Goal: Information Seeking & Learning: Check status

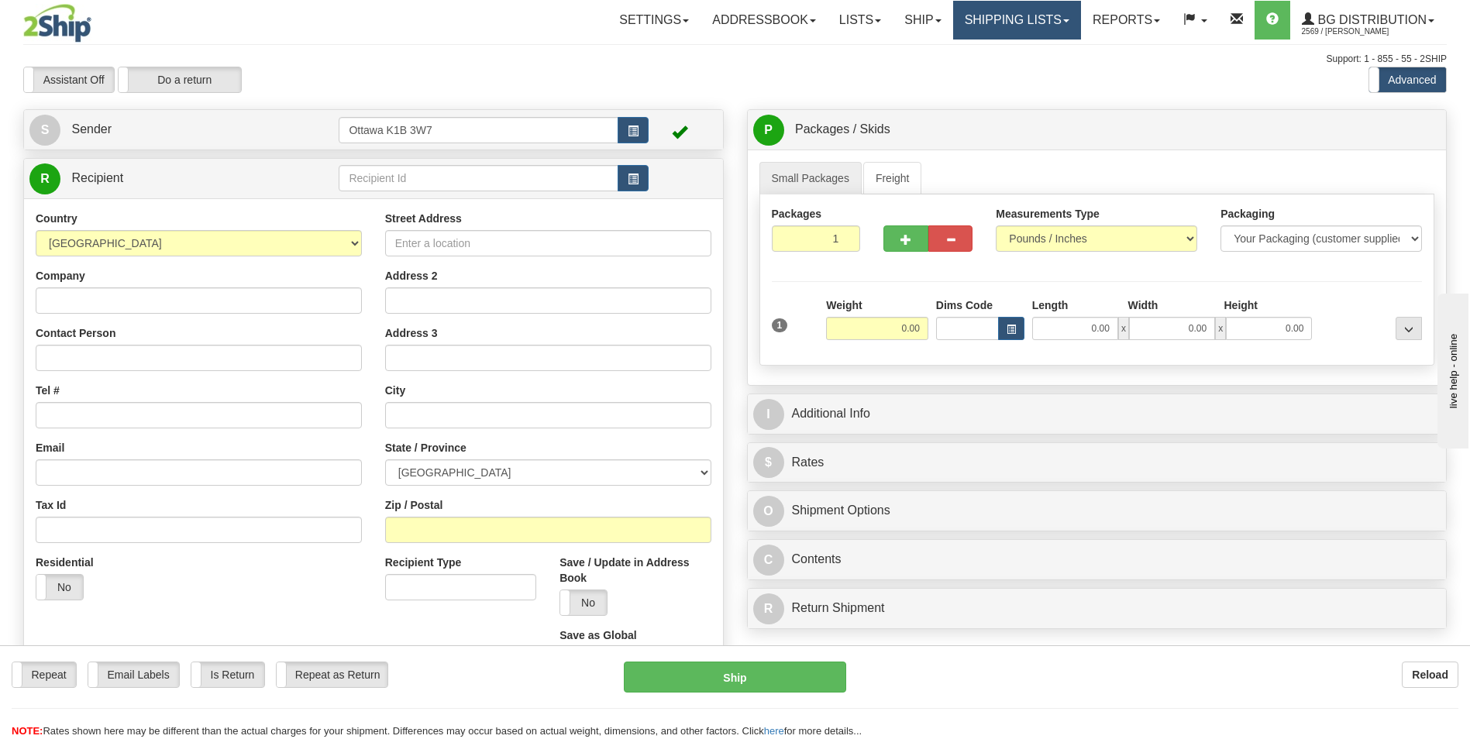
click at [1018, 25] on link "Shipping lists" at bounding box center [1017, 20] width 128 height 39
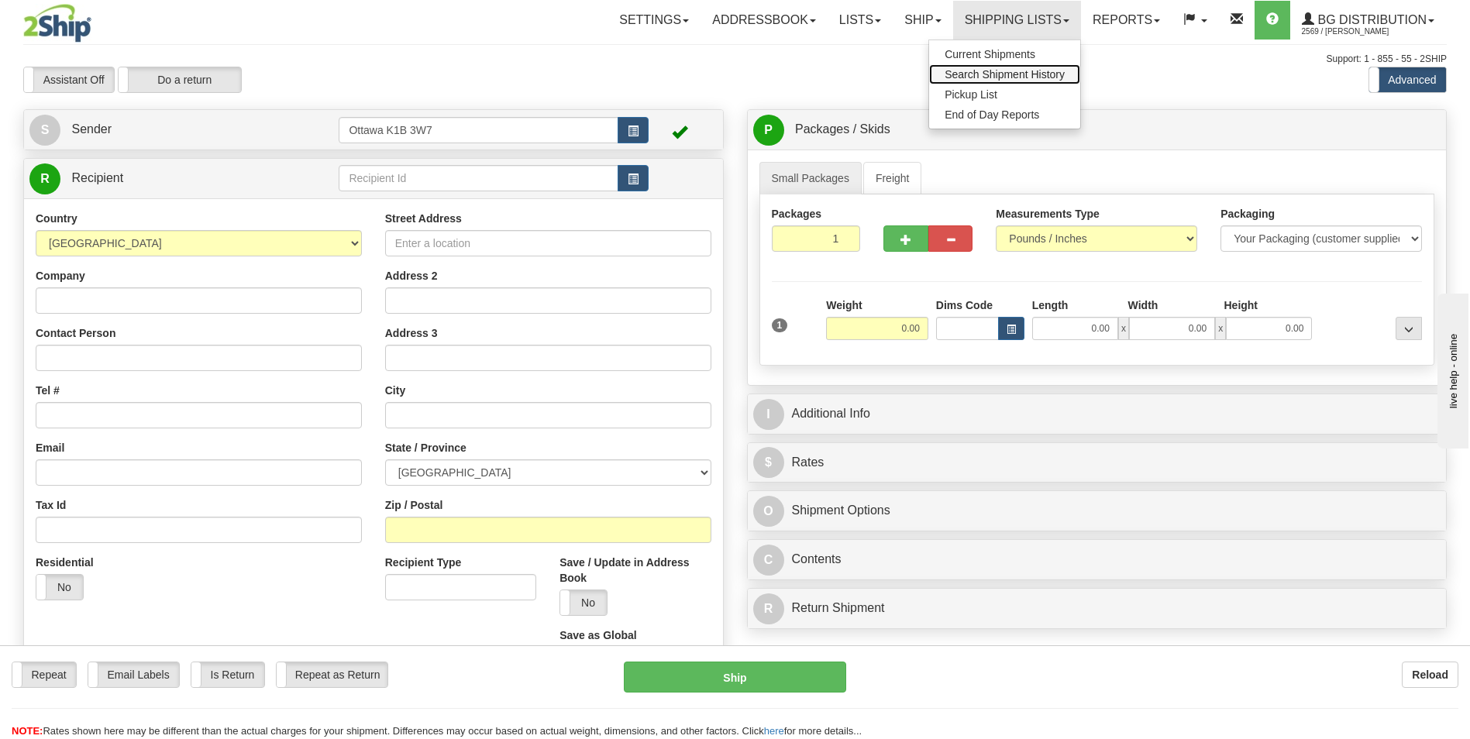
click at [1013, 70] on span "Search Shipment History" at bounding box center [1004, 74] width 120 height 12
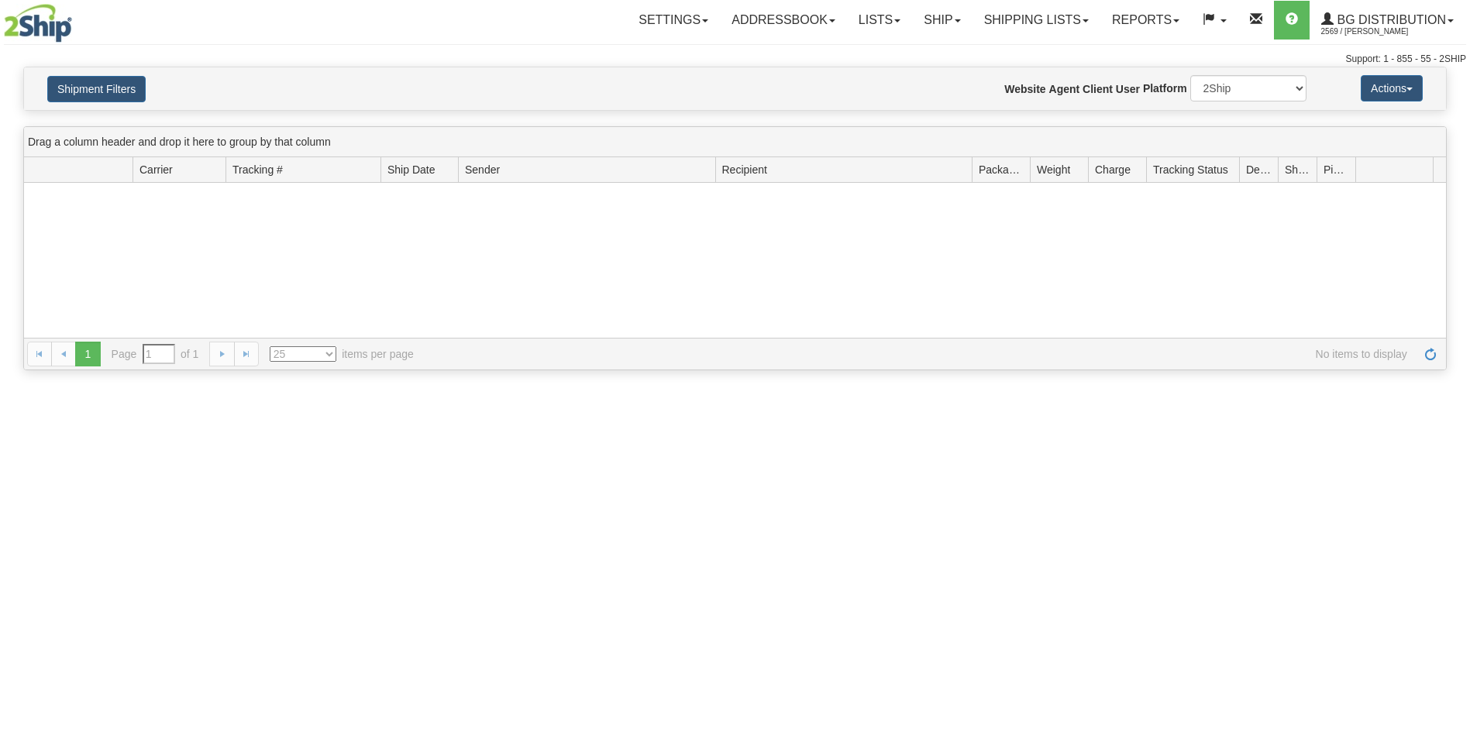
type input "From [DATE] To [DATE]"
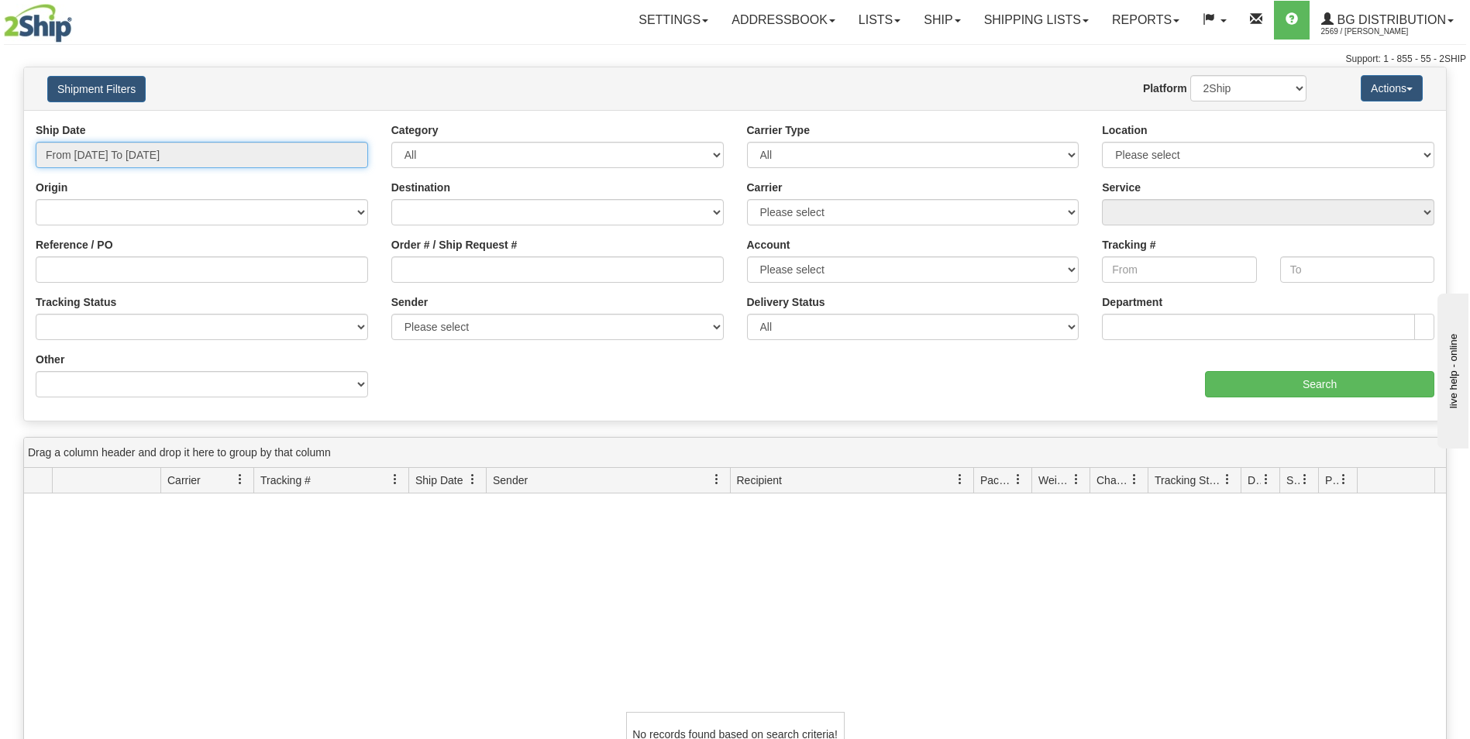
type input "[DATE]"
click at [164, 157] on input "From [DATE] To [DATE]" at bounding box center [202, 155] width 332 height 26
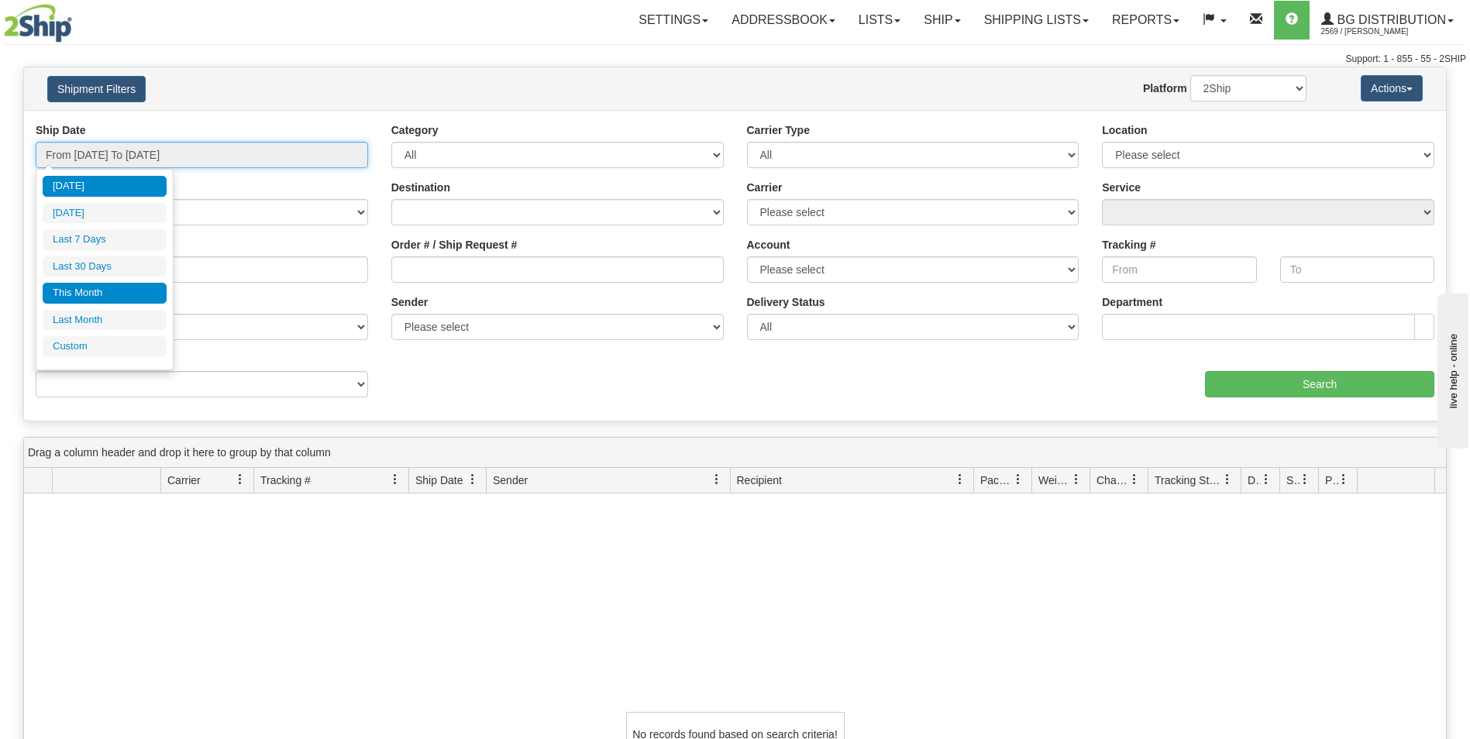
type input "[DATE]"
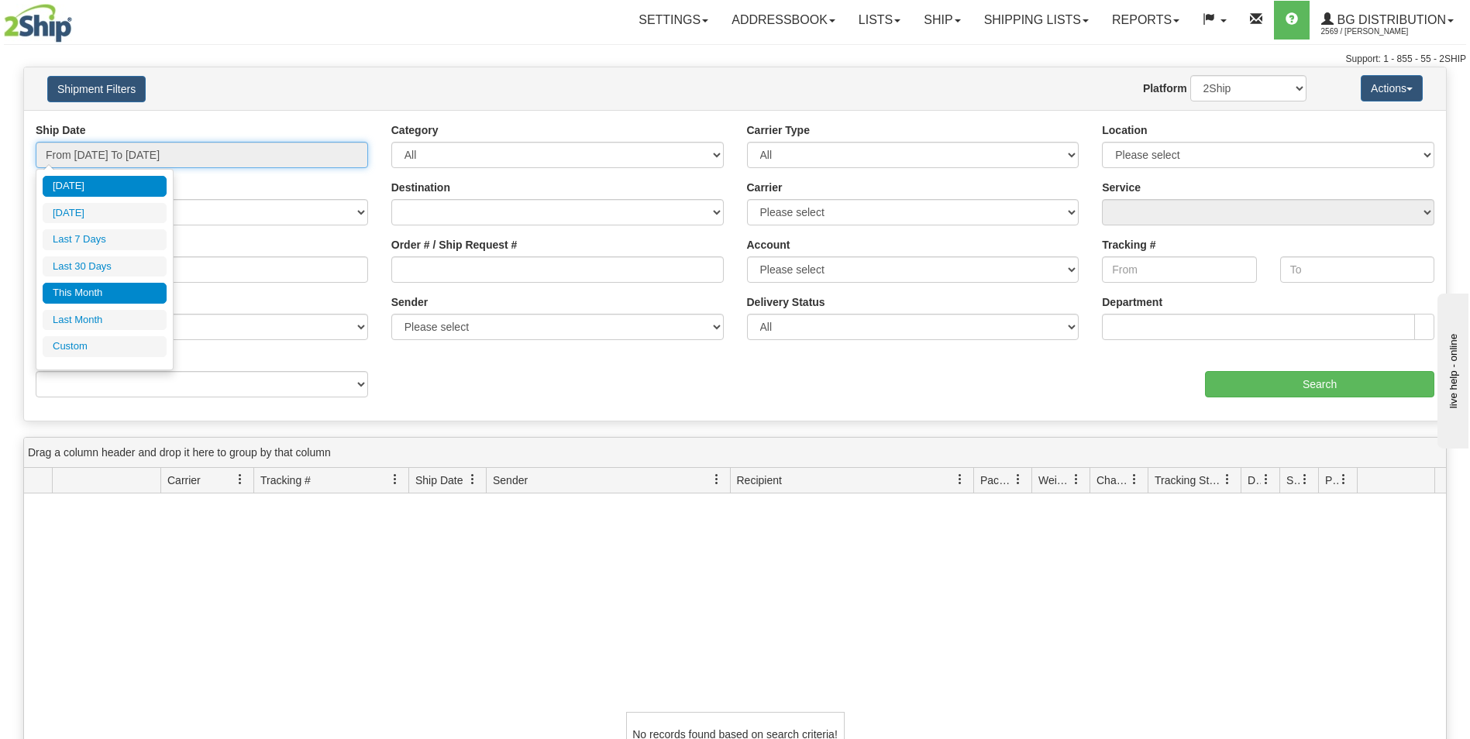
type input "[DATE]"
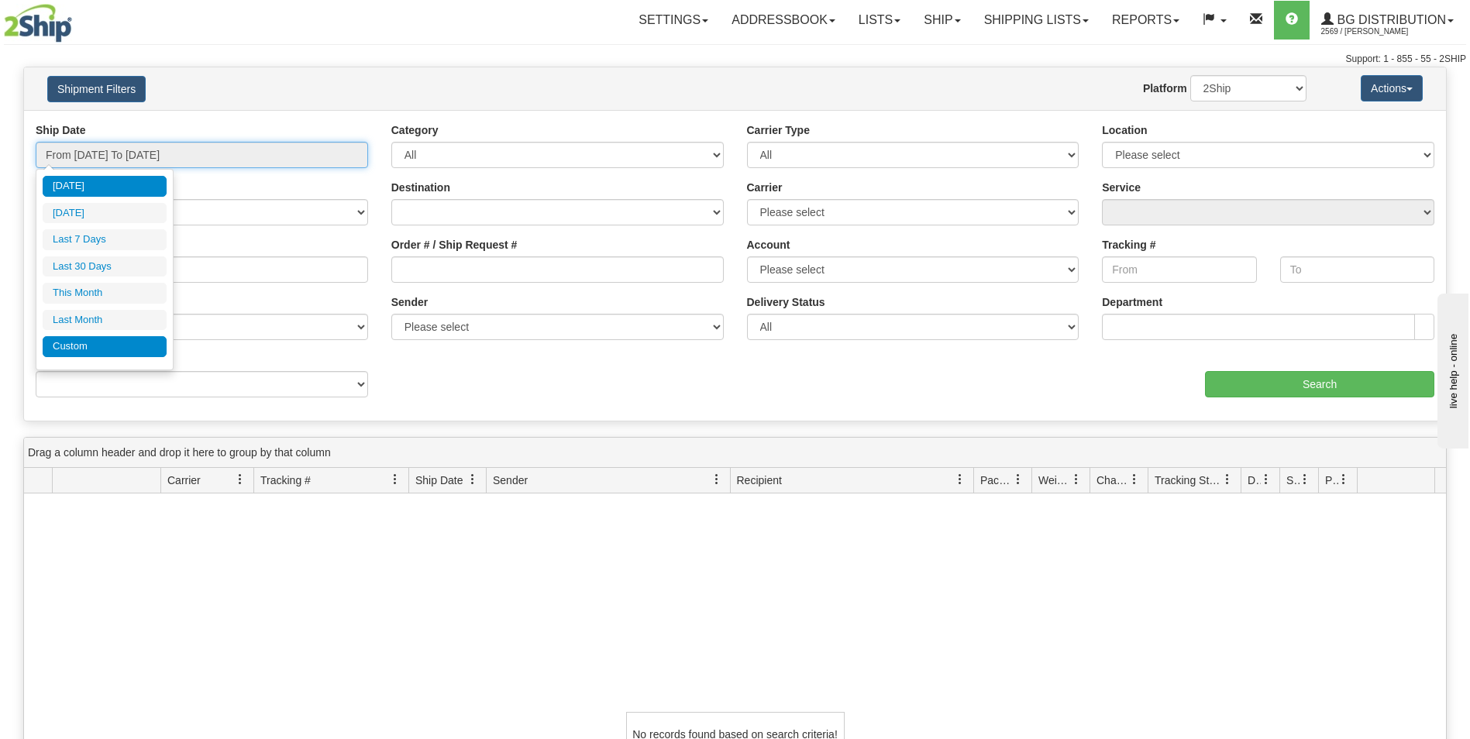
type input "[DATE]"
click at [132, 349] on li "Custom" at bounding box center [105, 346] width 124 height 21
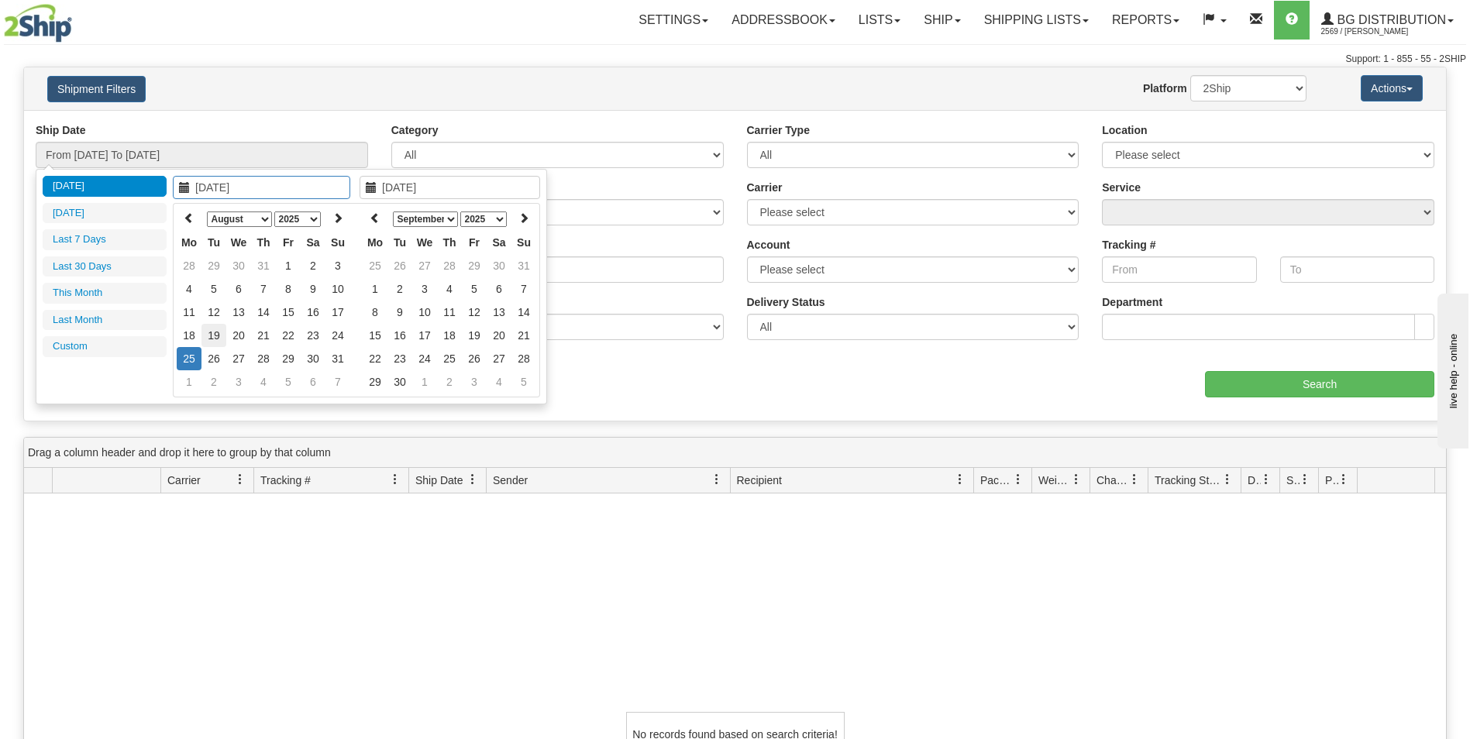
type input "08/19/2025"
click at [211, 342] on td "19" at bounding box center [213, 335] width 25 height 23
click at [385, 216] on th at bounding box center [375, 219] width 25 height 24
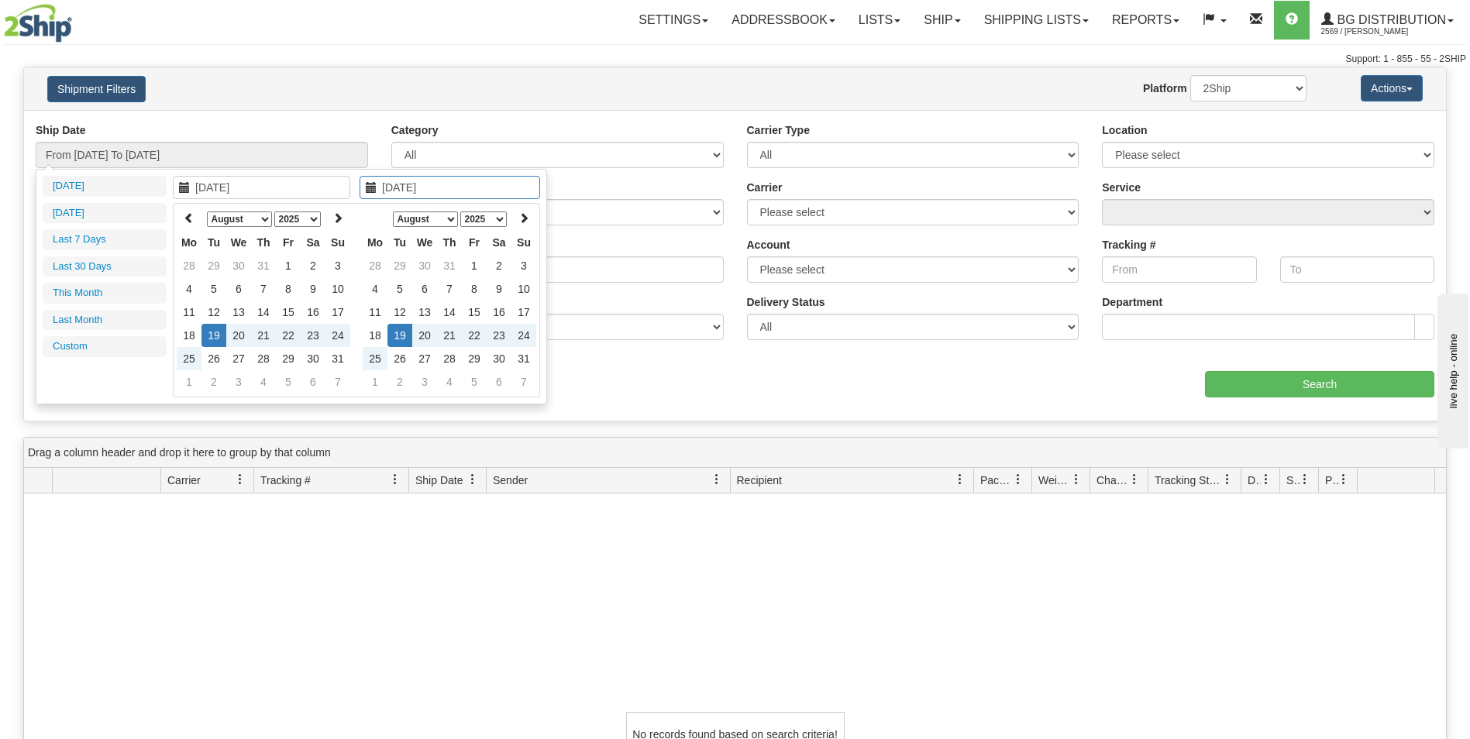
type input "08/19/2025"
click at [401, 339] on td "19" at bounding box center [399, 335] width 25 height 23
type input "From 08/19/2025 To 08/19/2025"
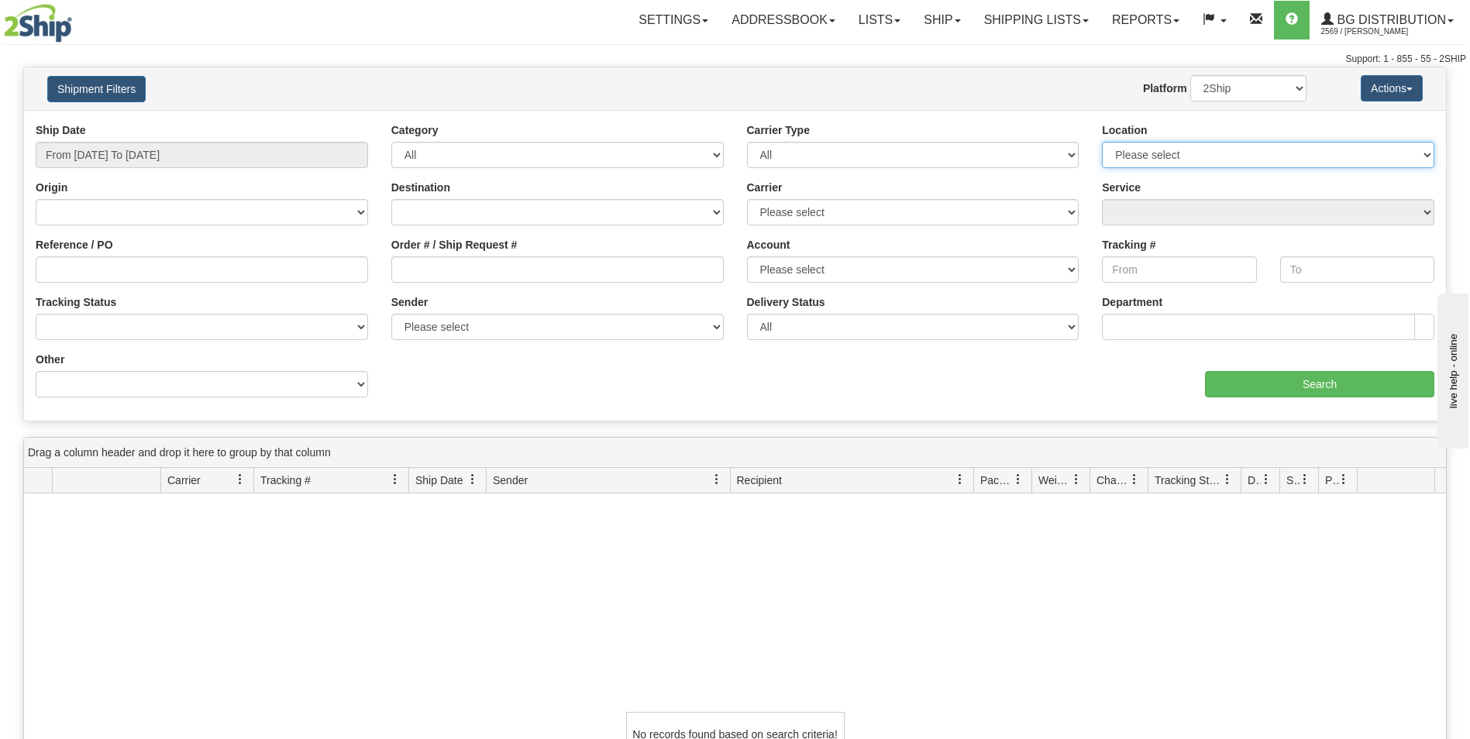
click at [1225, 152] on select "Please select Ottawa K1B 3W7 Montreal Quebec City Winnipeg Toronto" at bounding box center [1268, 155] width 332 height 26
select select "5436"
click at [1102, 142] on select "Please select Ottawa K1B 3W7 Montreal Quebec City Winnipeg Toronto" at bounding box center [1268, 155] width 332 height 26
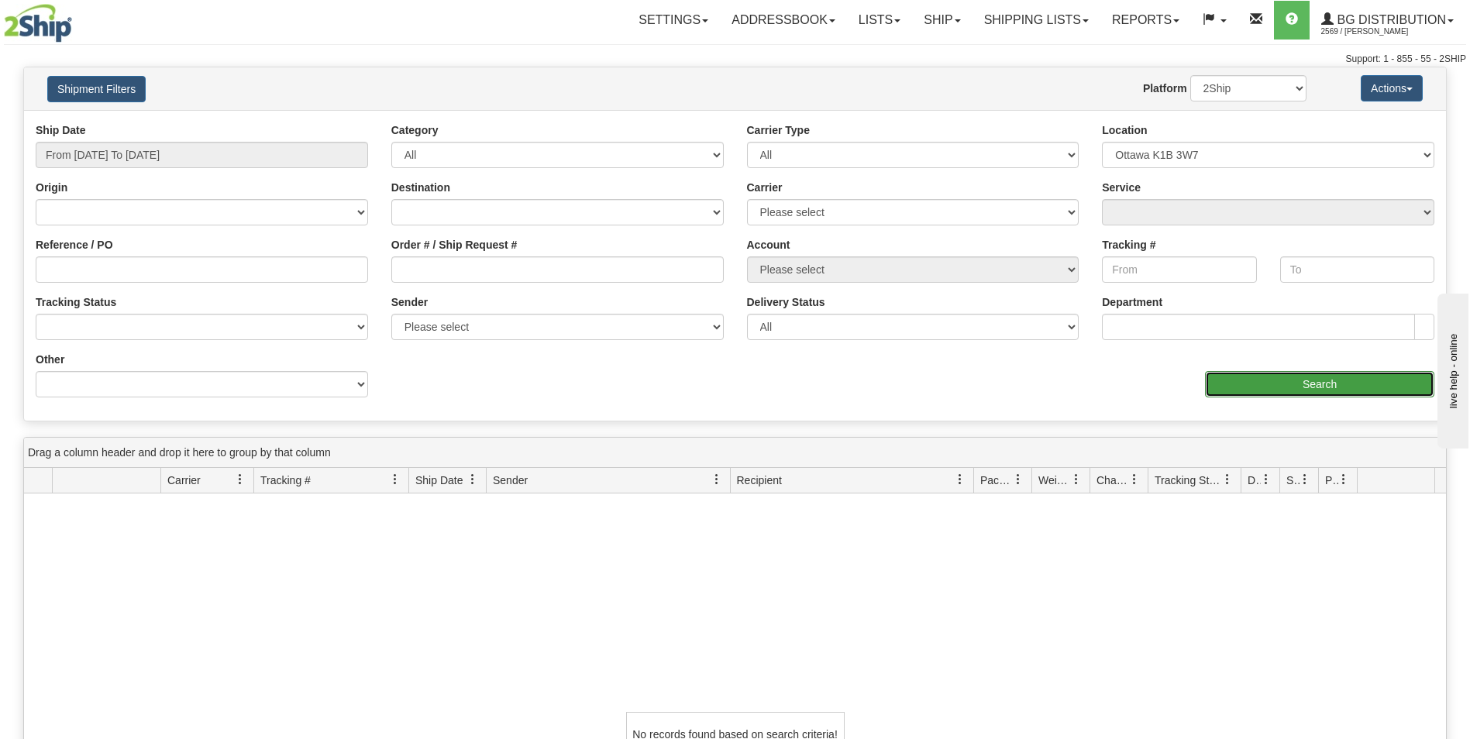
click at [1333, 383] on input "Search" at bounding box center [1319, 384] width 229 height 26
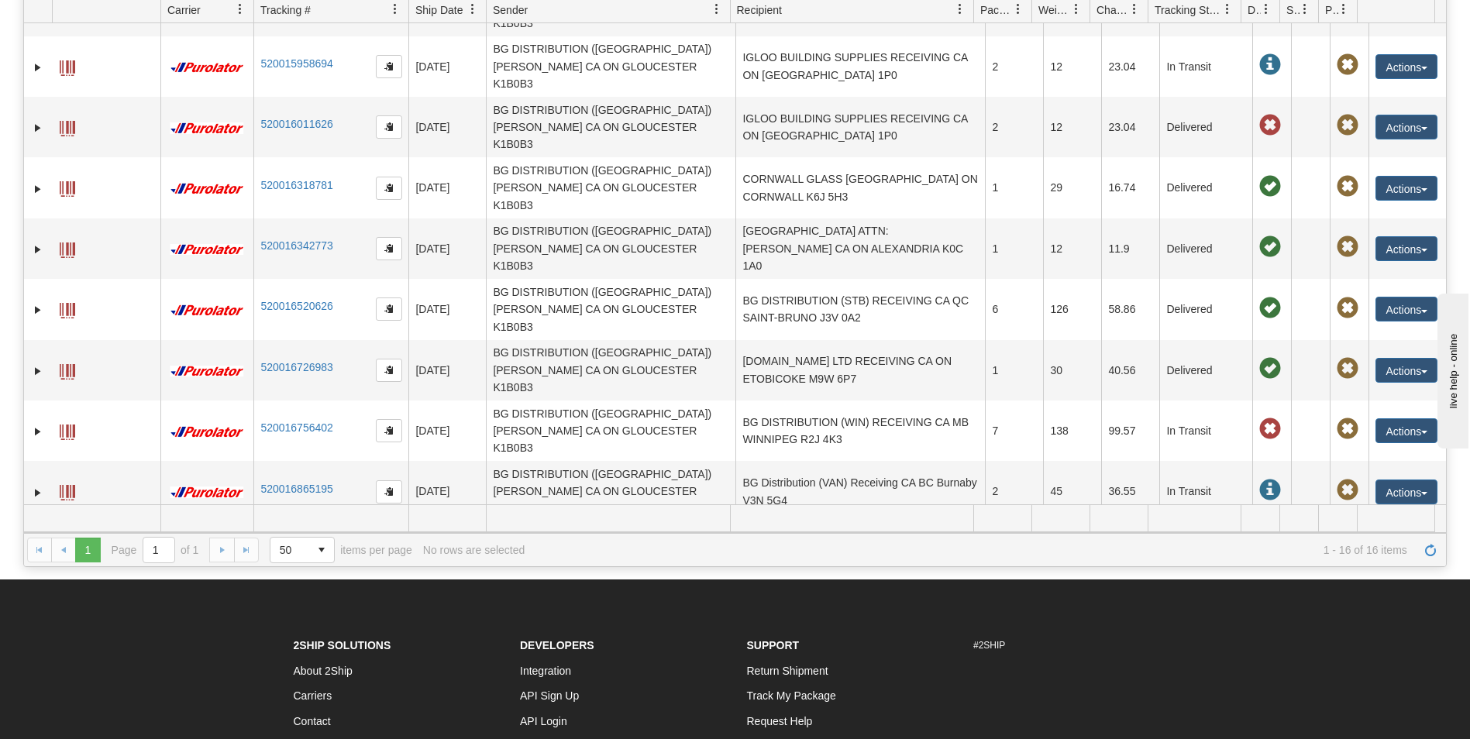
scroll to position [88, 0]
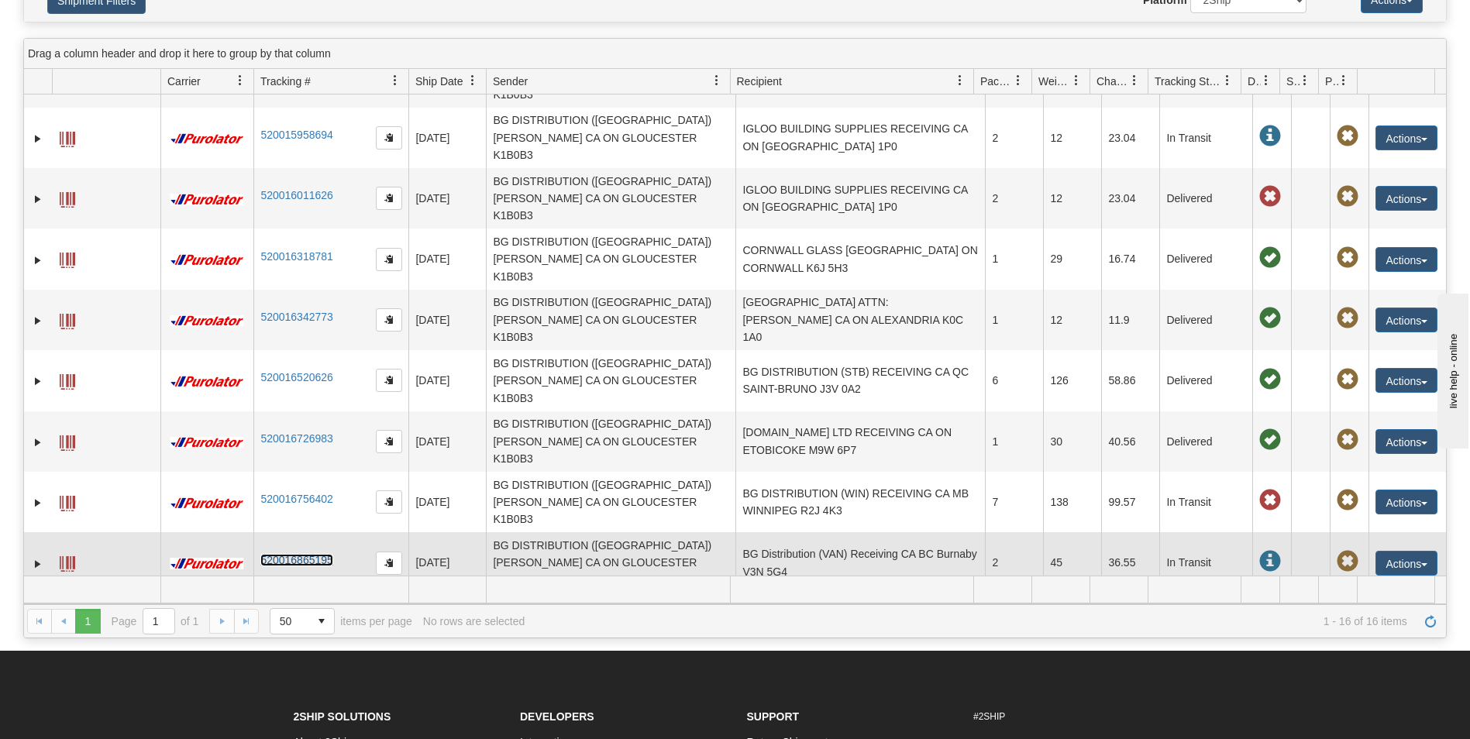
click at [288, 554] on link "520016865195" at bounding box center [296, 560] width 72 height 12
